Goal: Transaction & Acquisition: Book appointment/travel/reservation

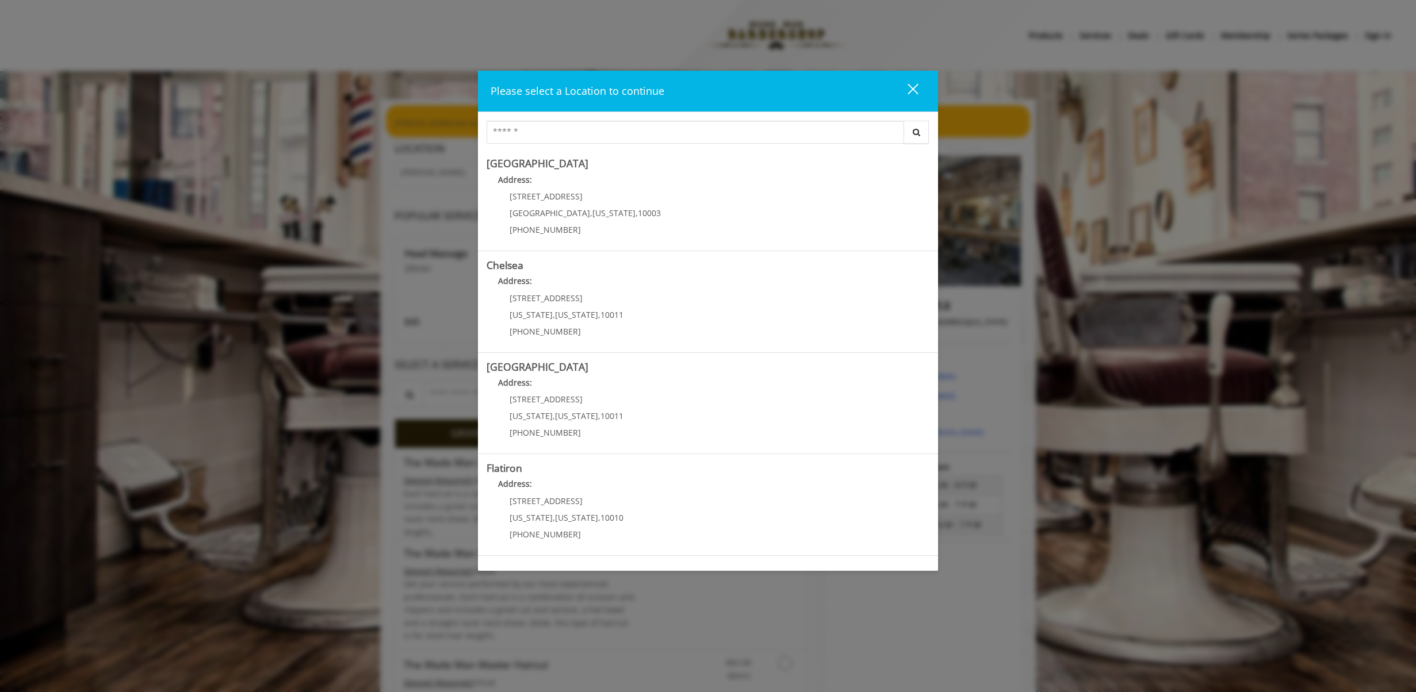
click at [909, 89] on div "close" at bounding box center [905, 91] width 23 height 17
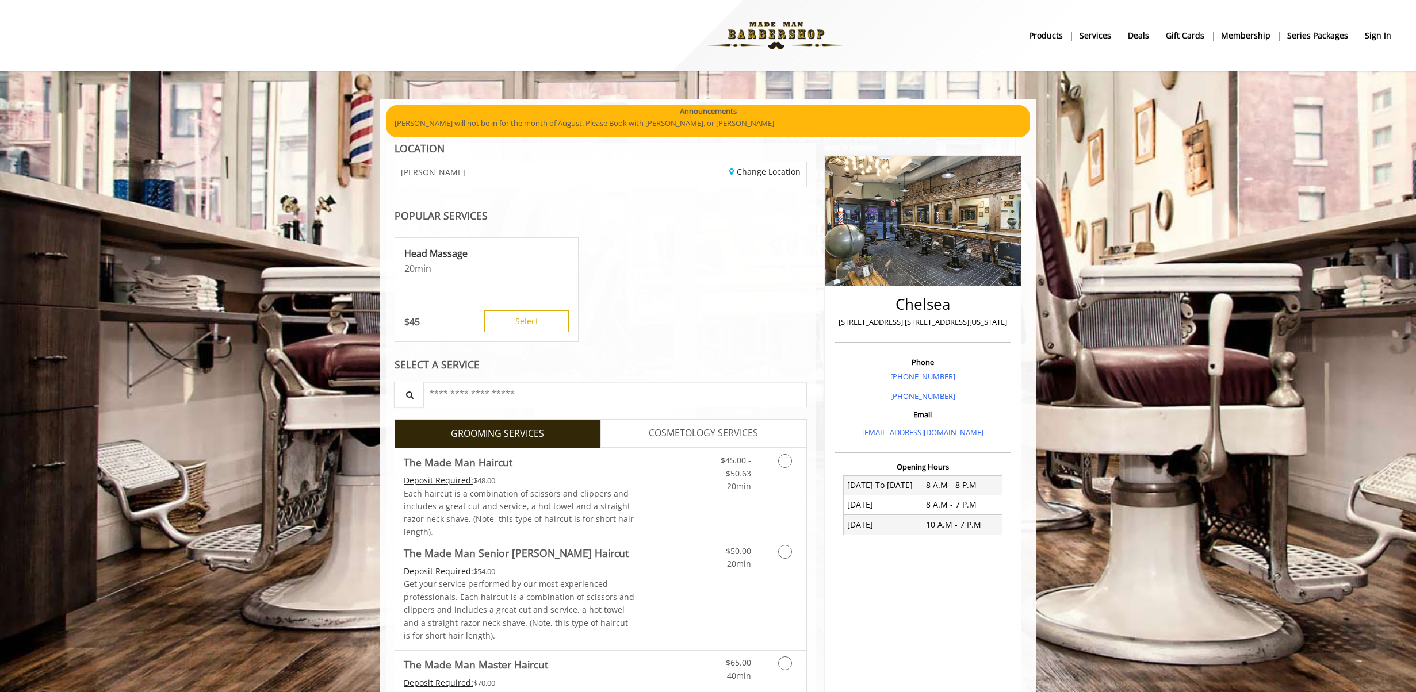
click at [1376, 32] on b "sign in" at bounding box center [1378, 35] width 26 height 13
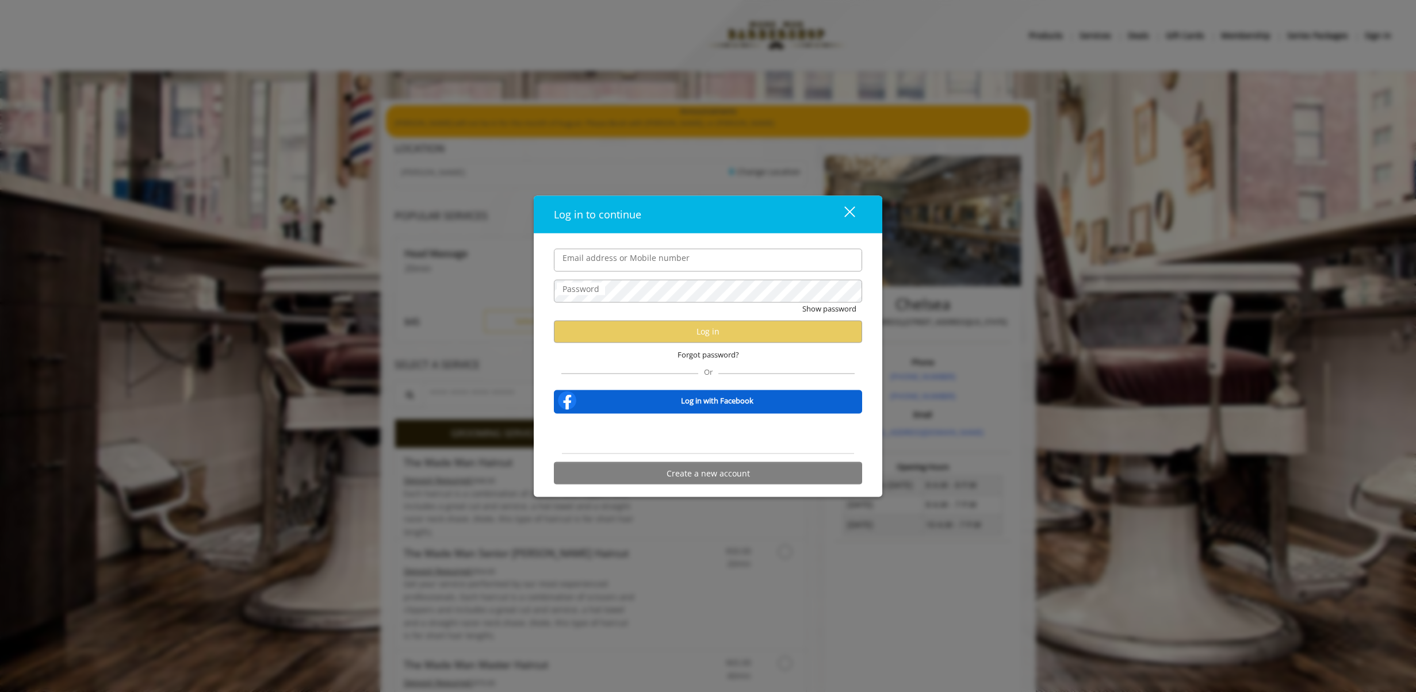
type input "**********"
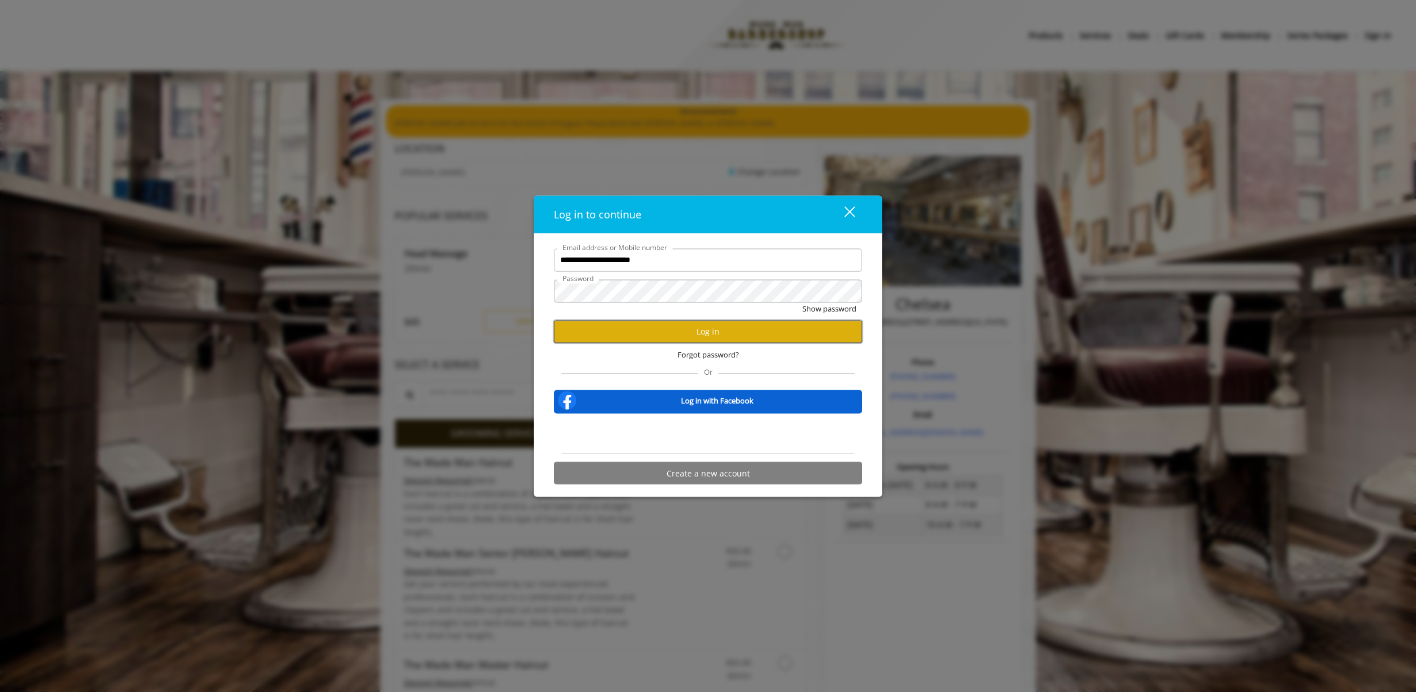
click at [695, 337] on button "Log in" at bounding box center [708, 331] width 308 height 22
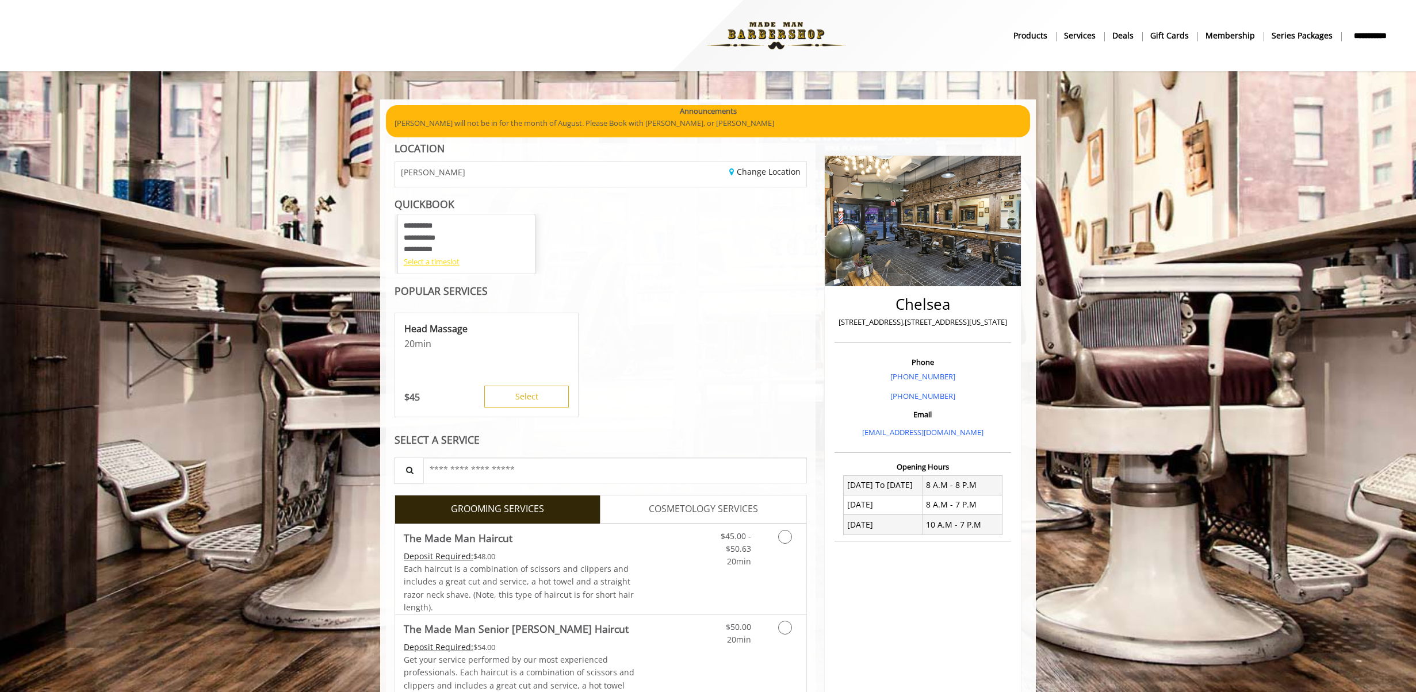
click at [430, 261] on div "Select a timeslot" at bounding box center [466, 262] width 125 height 12
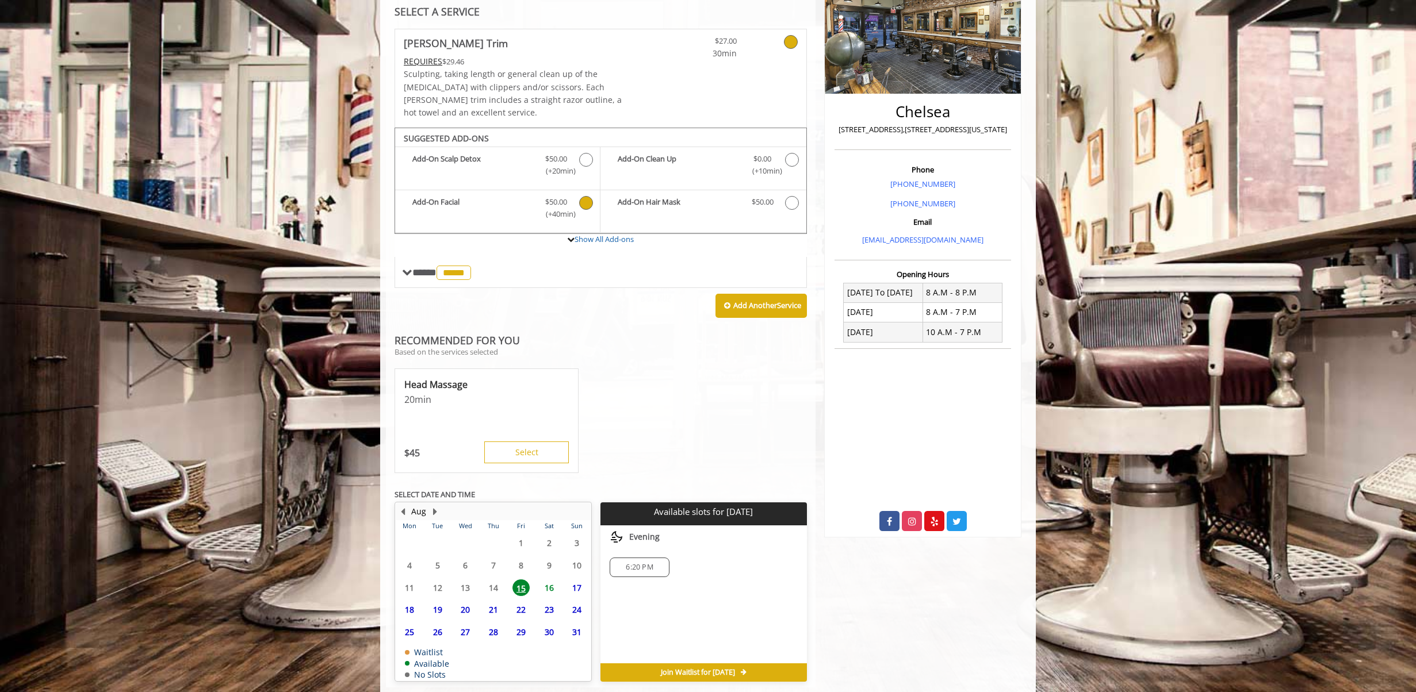
scroll to position [204, 0]
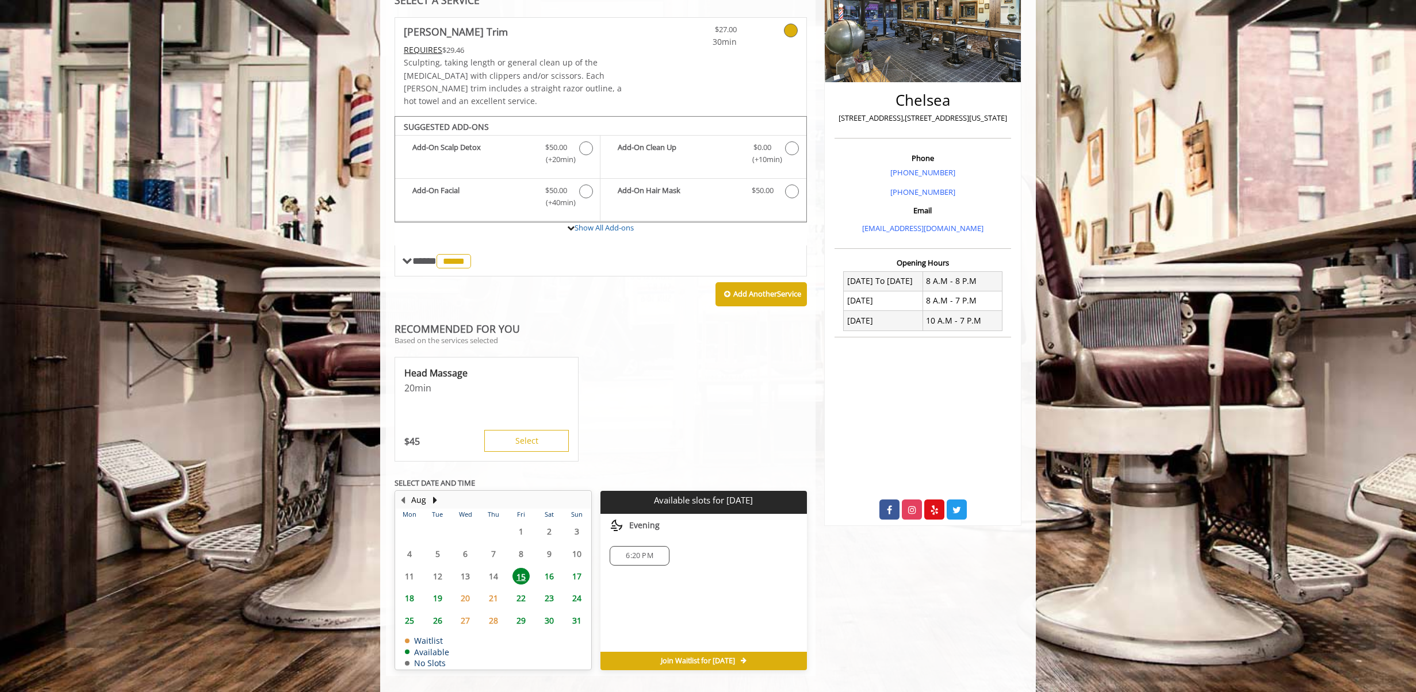
click at [556, 568] on span "16" at bounding box center [549, 576] width 17 height 17
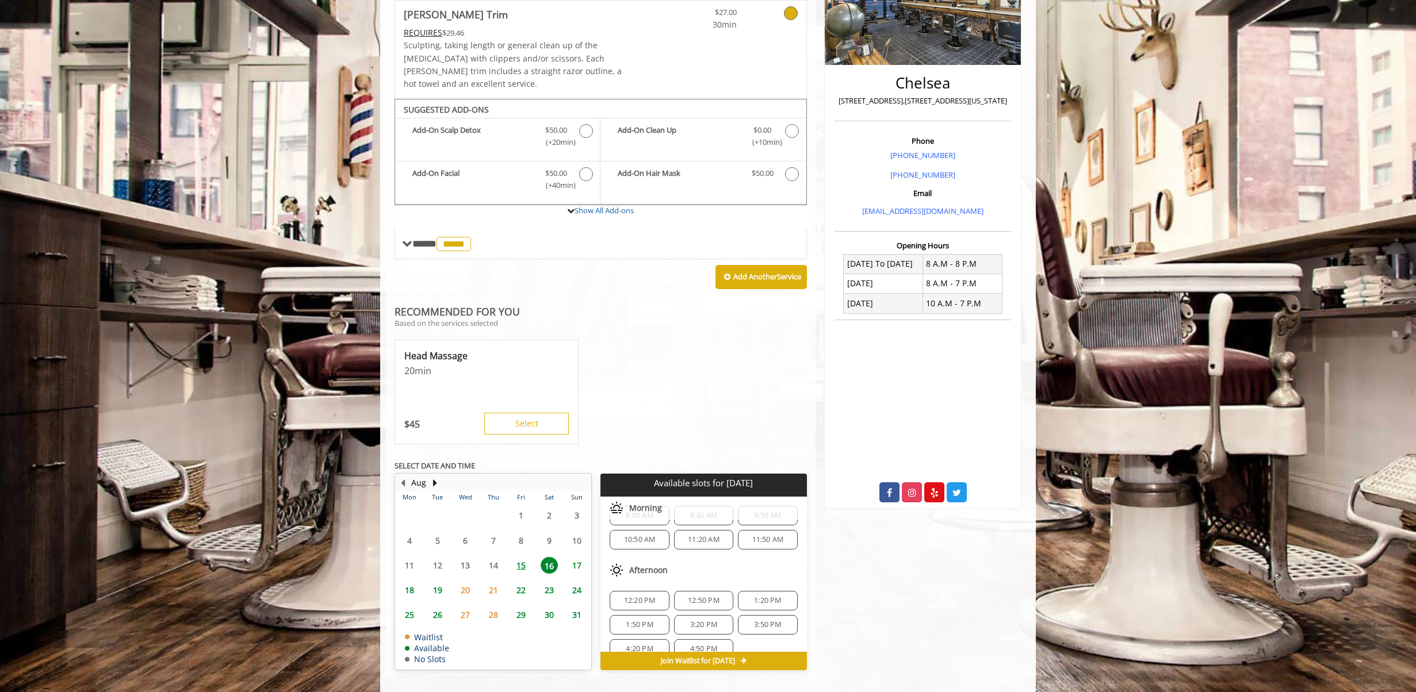
scroll to position [100, 0]
click at [772, 626] on div "6:20 PM" at bounding box center [767, 633] width 59 height 20
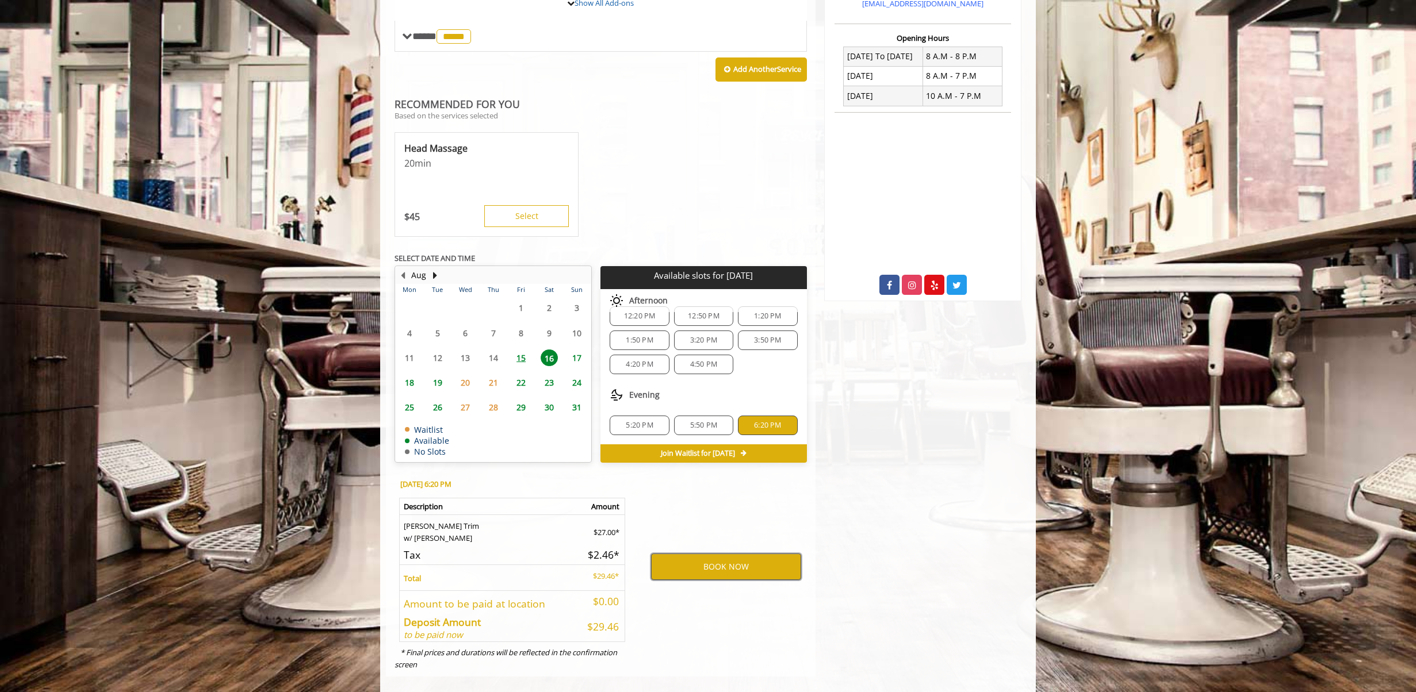
click at [751, 554] on button "BOOK NOW" at bounding box center [726, 567] width 150 height 26
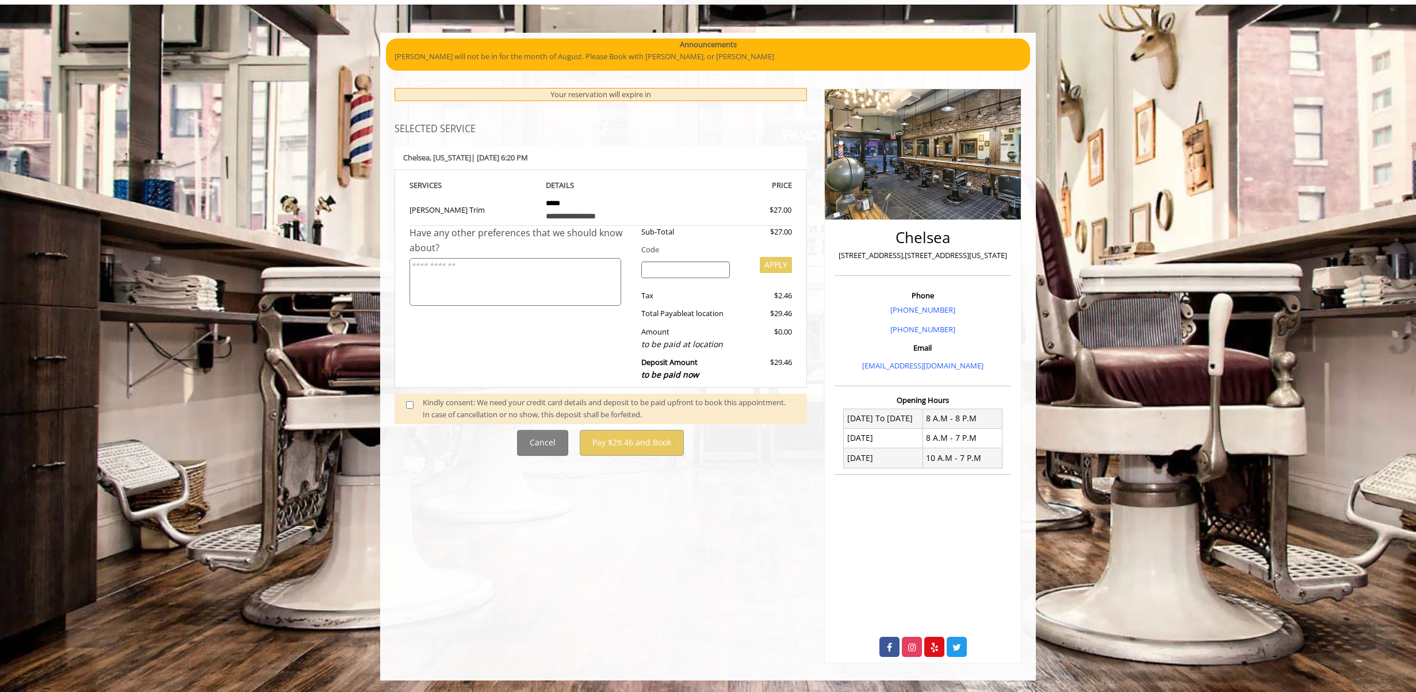
scroll to position [0, 0]
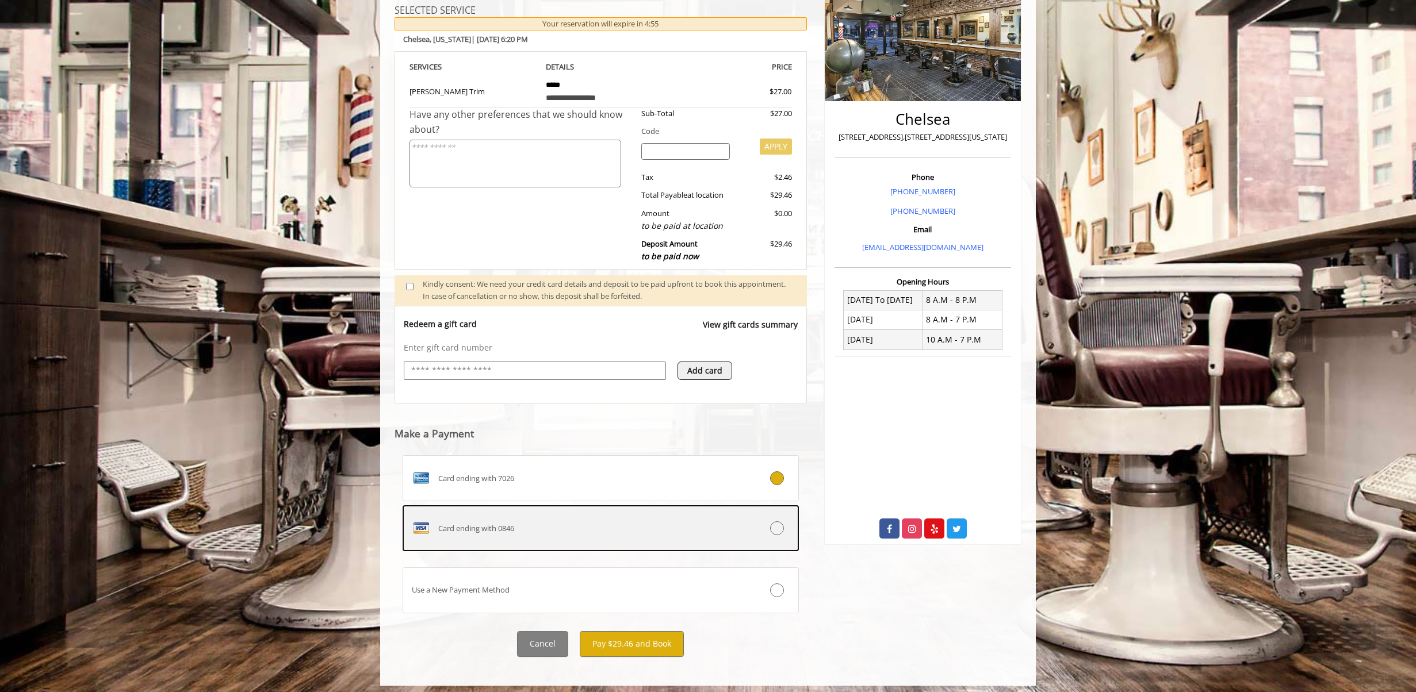
click at [782, 537] on label "Card ending with 0846" at bounding box center [601, 529] width 396 height 46
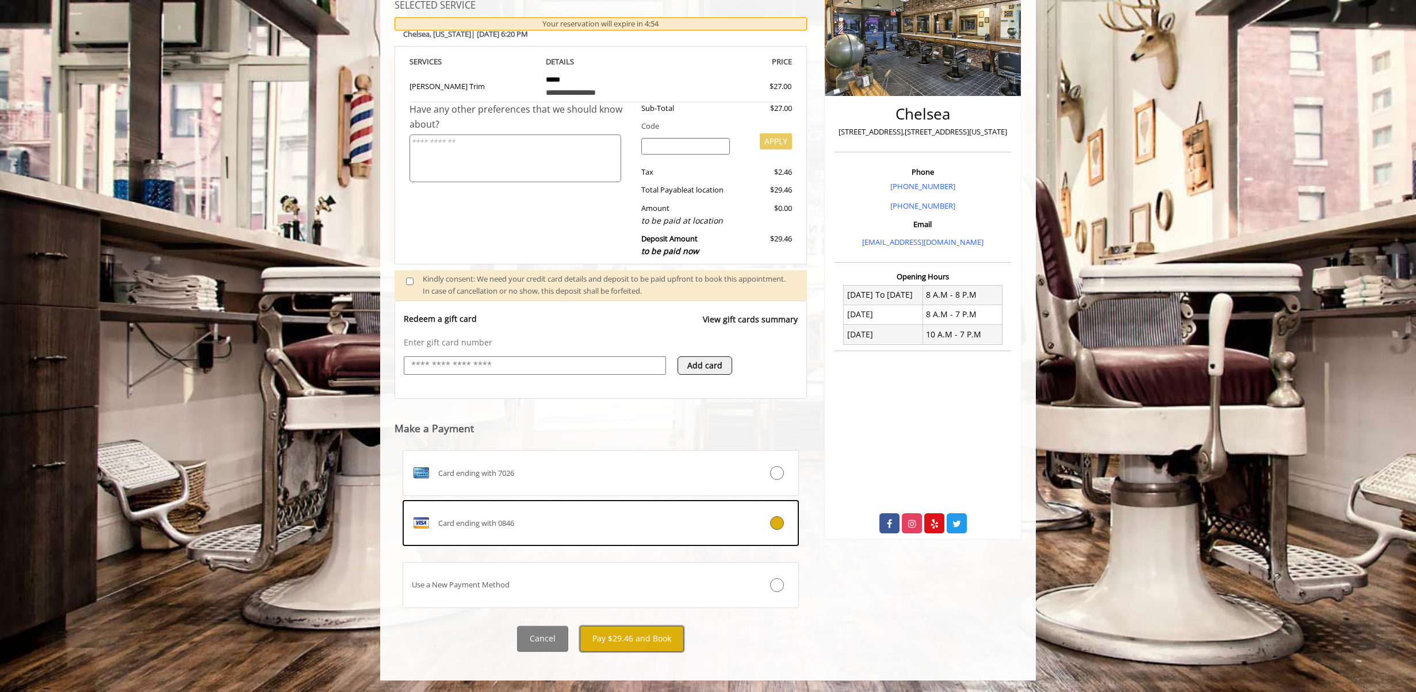
click at [640, 632] on button "Pay $29.46 and Book" at bounding box center [632, 639] width 104 height 26
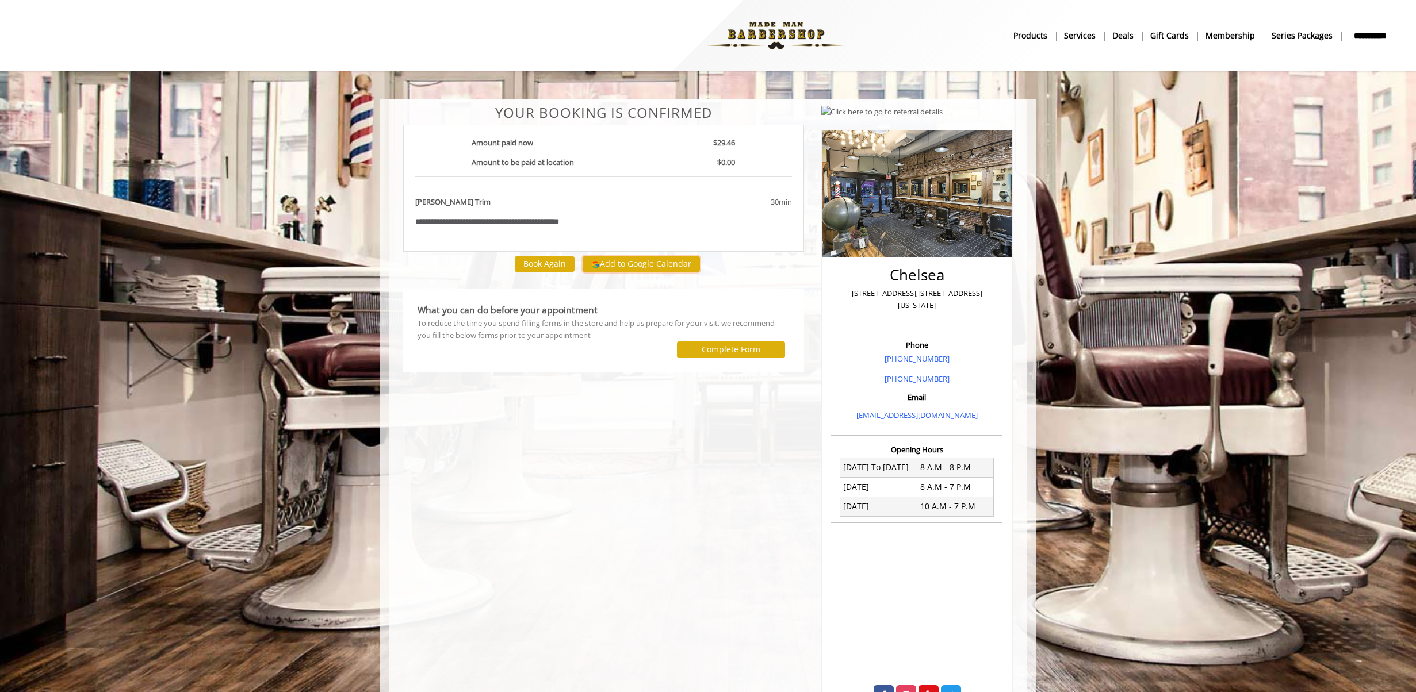
click at [628, 266] on button "Add to Google Calendar" at bounding box center [641, 264] width 117 height 17
